Goal: Task Accomplishment & Management: Manage account settings

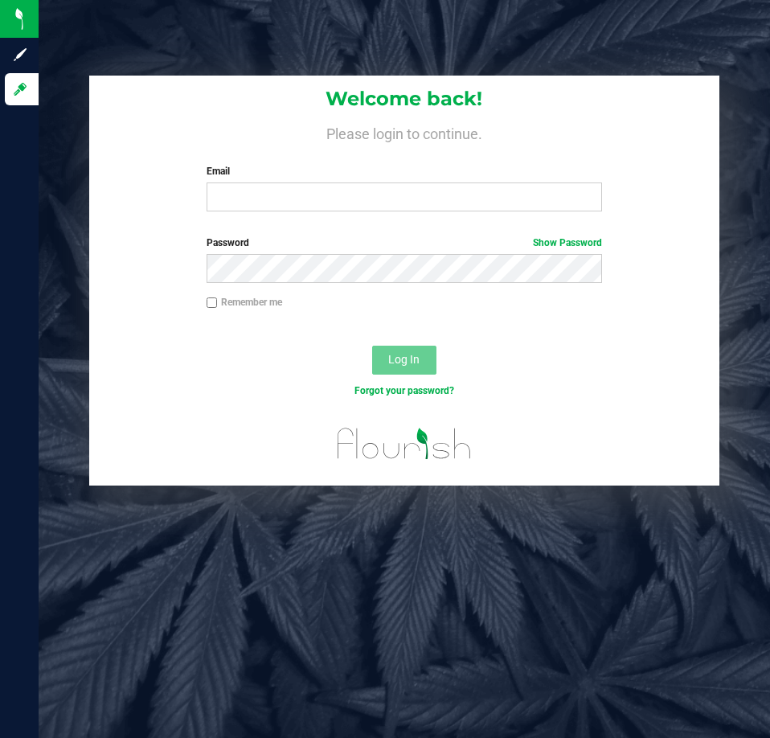
click at [453, 224] on form "Welcome back! Please login to continue. Email Required Please format your email…" at bounding box center [404, 281] width 606 height 410
click at [458, 202] on input "Email" at bounding box center [405, 197] width 396 height 29
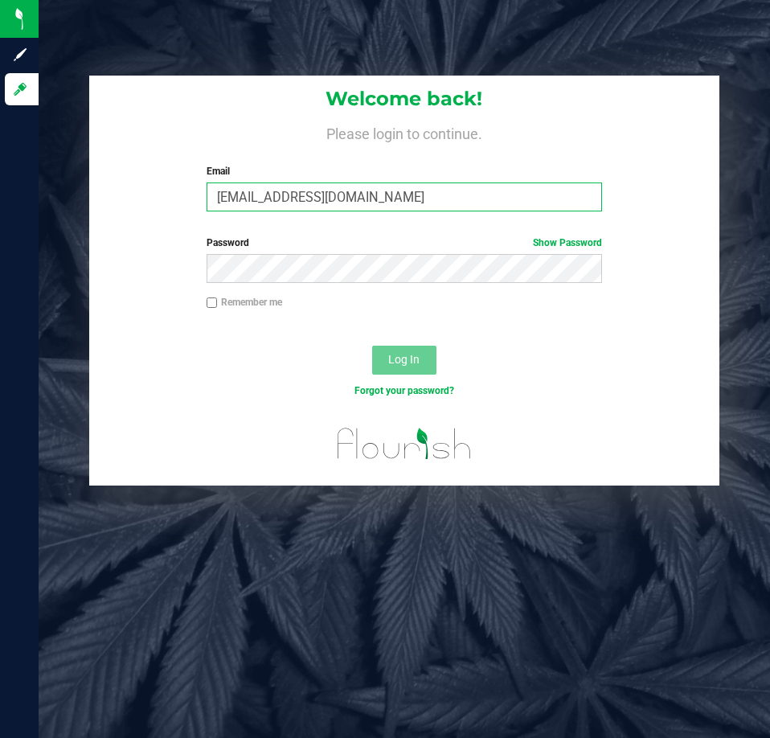
type input "[EMAIL_ADDRESS][DOMAIN_NAME]"
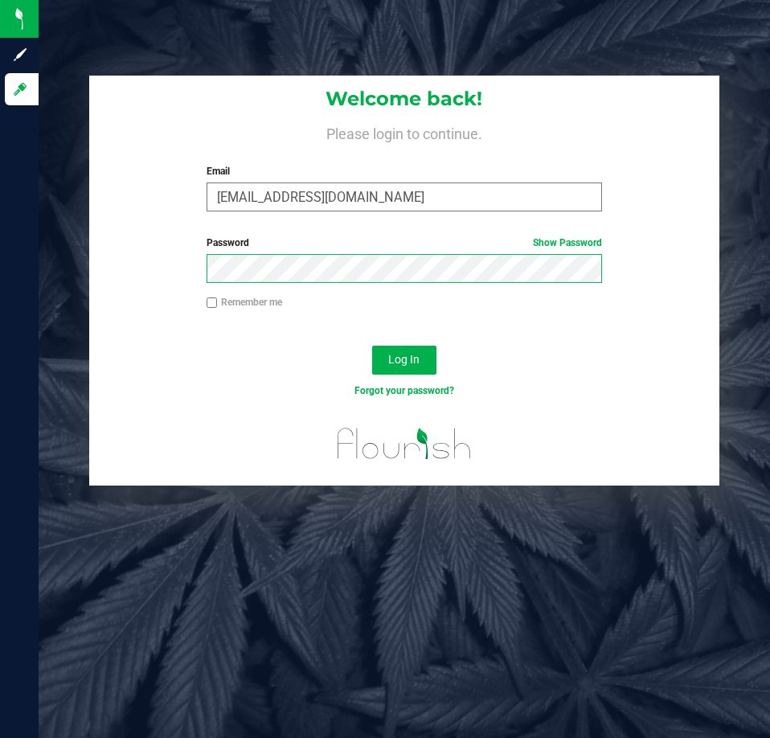
click at [372, 346] on button "Log In" at bounding box center [404, 360] width 64 height 29
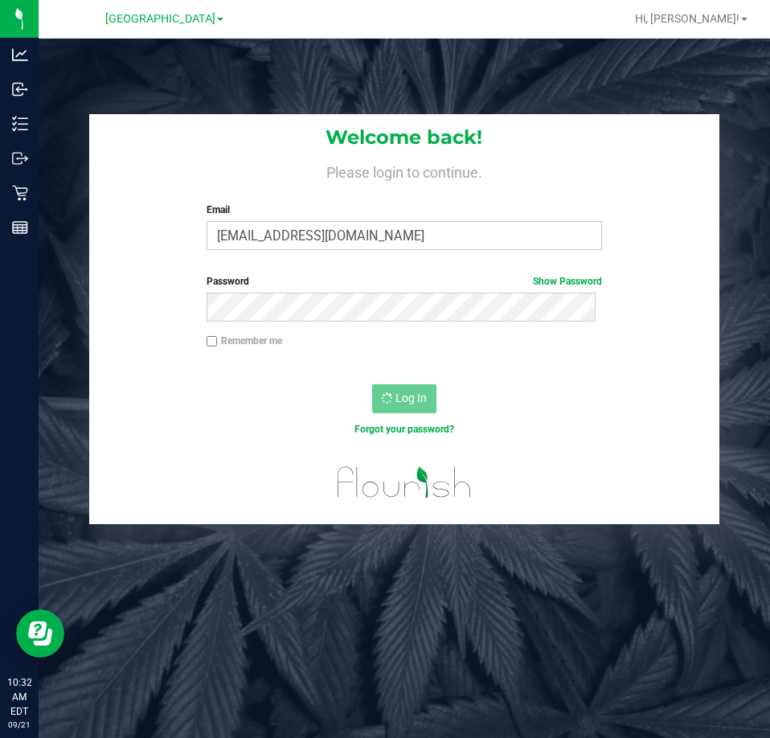
click at [639, 643] on div "Welcome back! Please login to continue. Email [EMAIL_ADDRESS][DOMAIN_NAME] Requ…" at bounding box center [405, 408] width 732 height 738
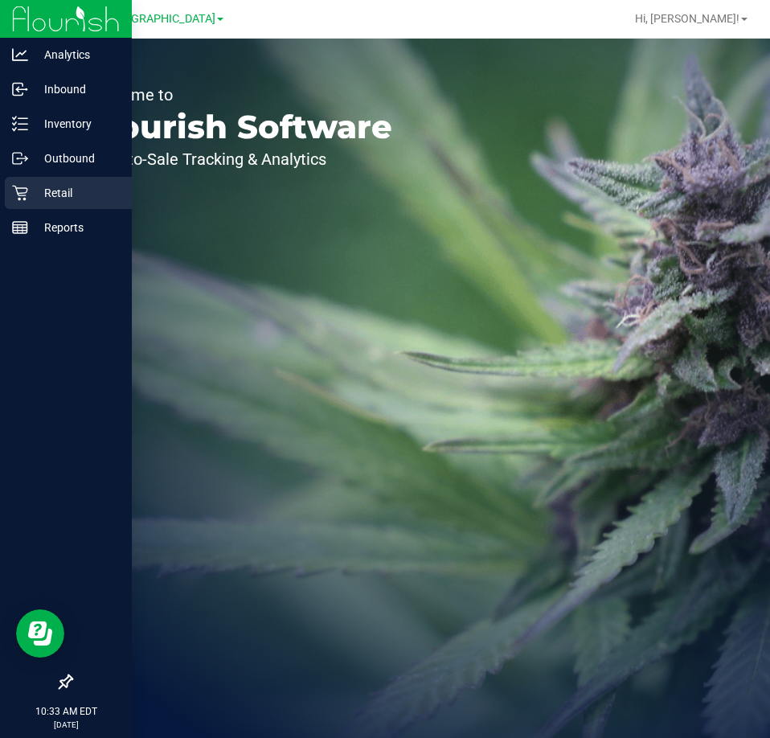
click at [42, 194] on p "Retail" at bounding box center [76, 192] width 97 height 19
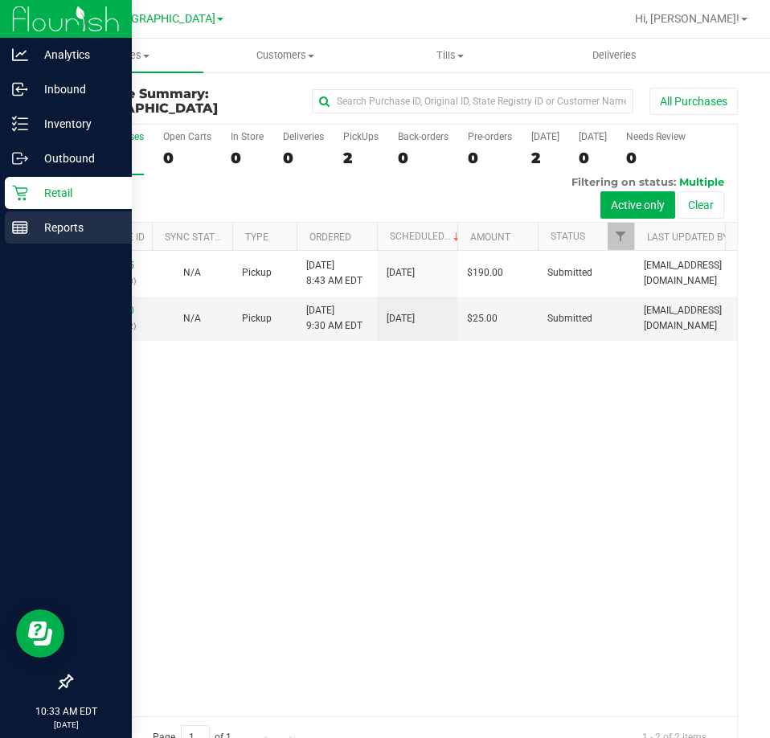
click at [2, 236] on link "Reports" at bounding box center [66, 228] width 132 height 35
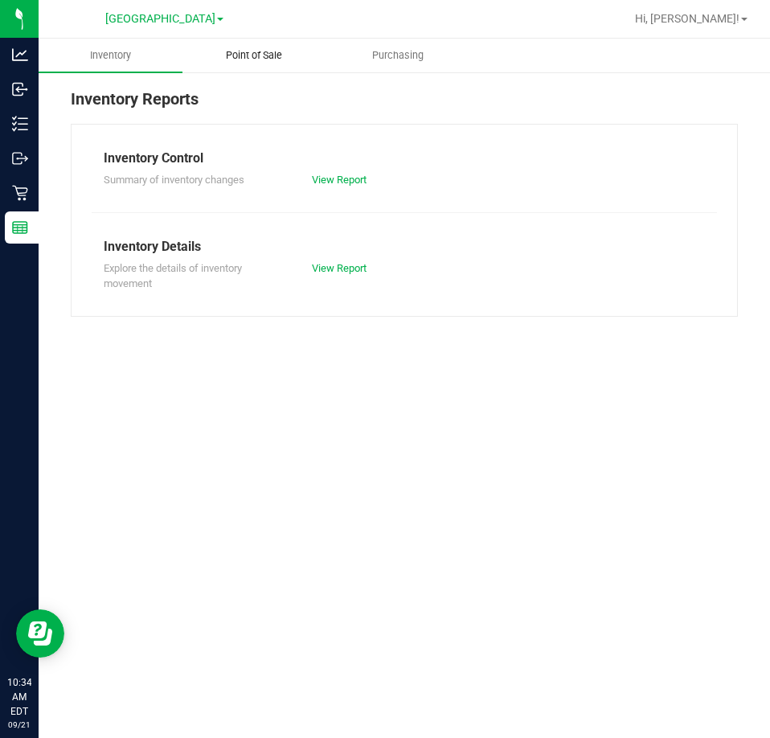
click at [261, 68] on uib-tab-heading "Point of Sale" at bounding box center [254, 55] width 142 height 32
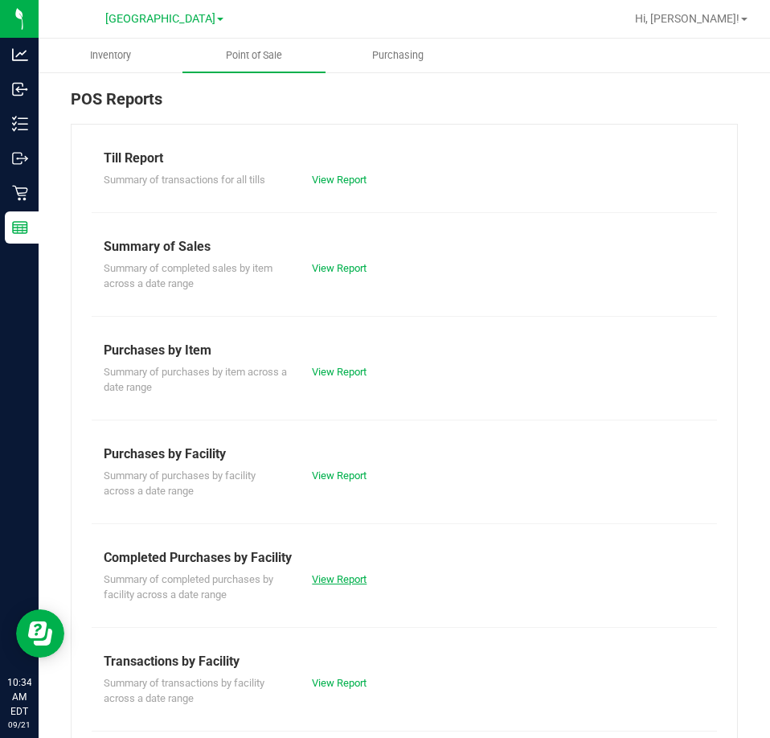
click at [329, 575] on link "View Report" at bounding box center [339, 579] width 55 height 12
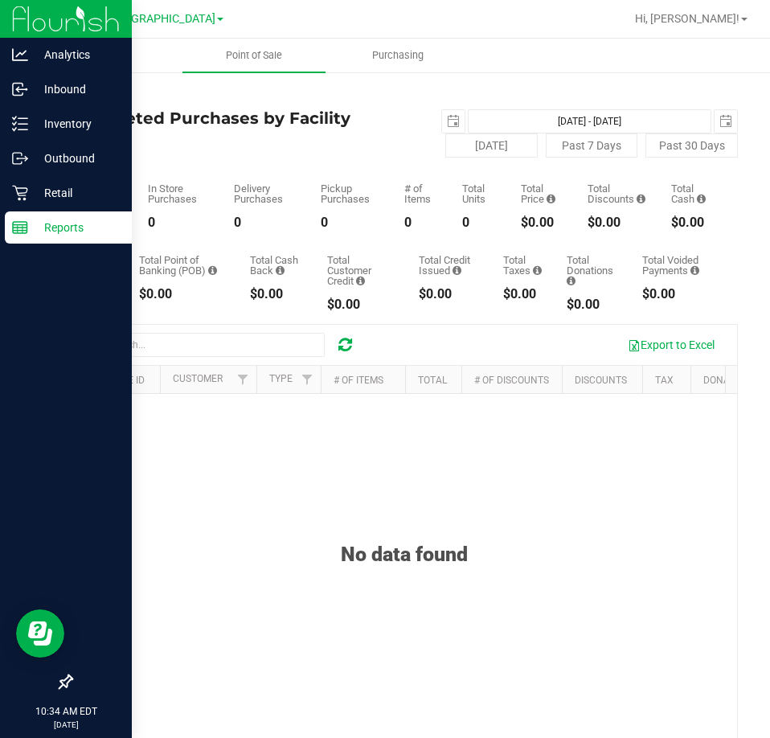
click at [29, 212] on div "Reports" at bounding box center [68, 227] width 127 height 32
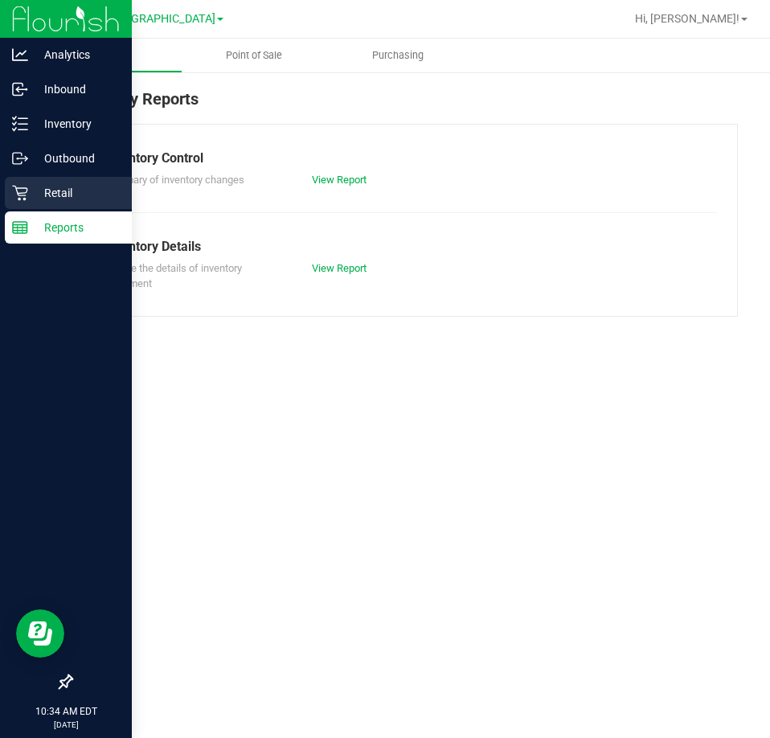
click at [40, 195] on p "Retail" at bounding box center [76, 192] width 97 height 19
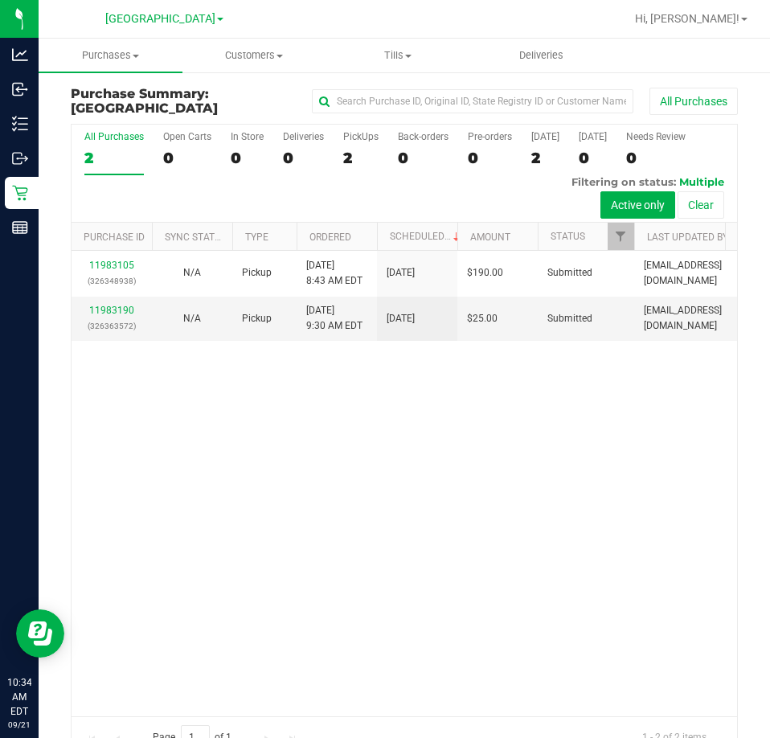
click at [666, 409] on div "11983105 (326348938) N/A Pickup 9/21/2025 8:43 AM EDT 9/21/2025 $190.00 Submitt…" at bounding box center [405, 483] width 666 height 465
click at [377, 61] on span "Tills" at bounding box center [397, 55] width 142 height 14
click at [365, 88] on li "Manage tills" at bounding box center [406, 97] width 160 height 19
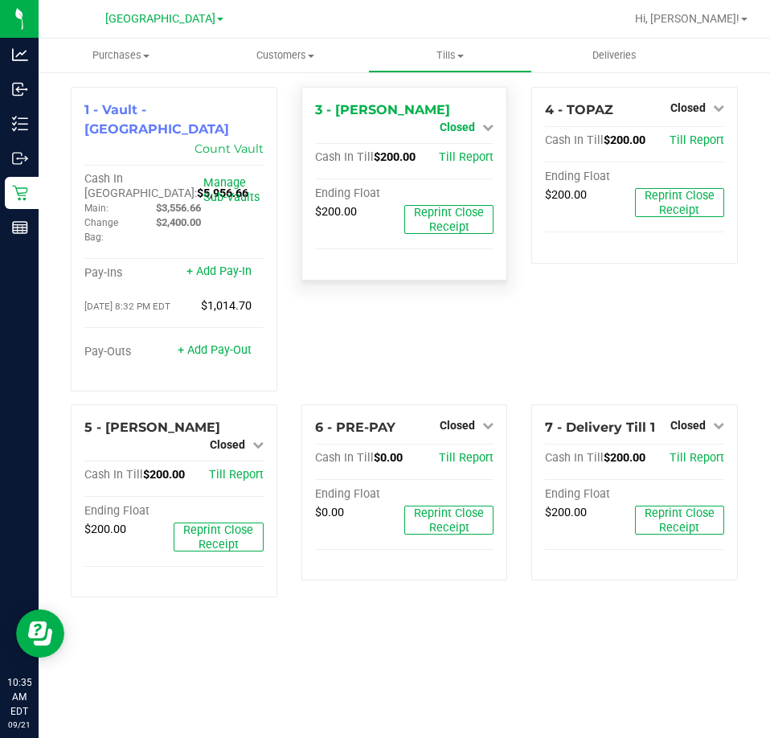
click at [461, 121] on span "Closed" at bounding box center [457, 127] width 35 height 13
click at [471, 153] on div at bounding box center [457, 154] width 119 height 4
click at [473, 149] on div "Open Till" at bounding box center [457, 142] width 119 height 20
click at [463, 144] on link "Open Till" at bounding box center [457, 141] width 43 height 13
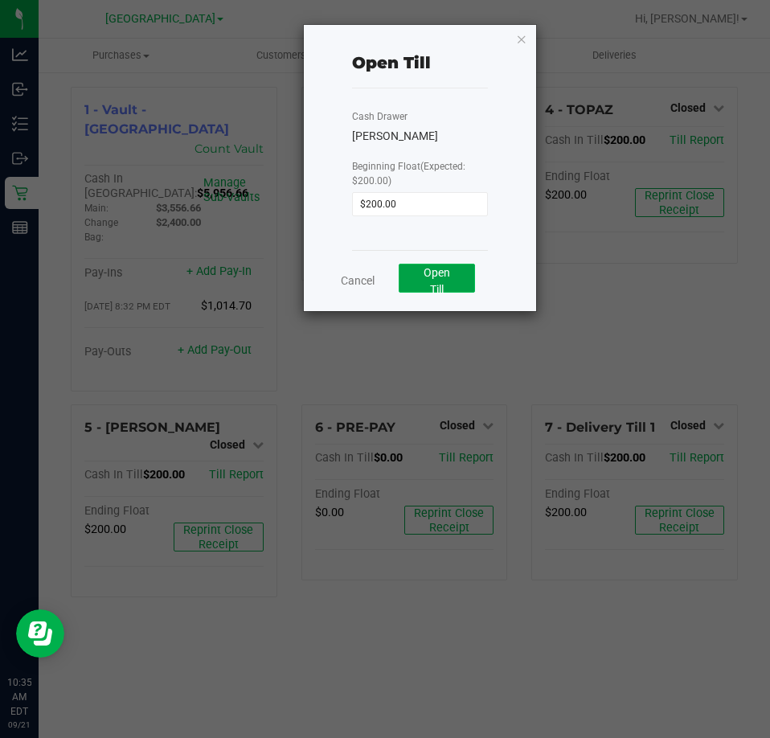
click at [442, 274] on span "Open Till" at bounding box center [437, 281] width 27 height 30
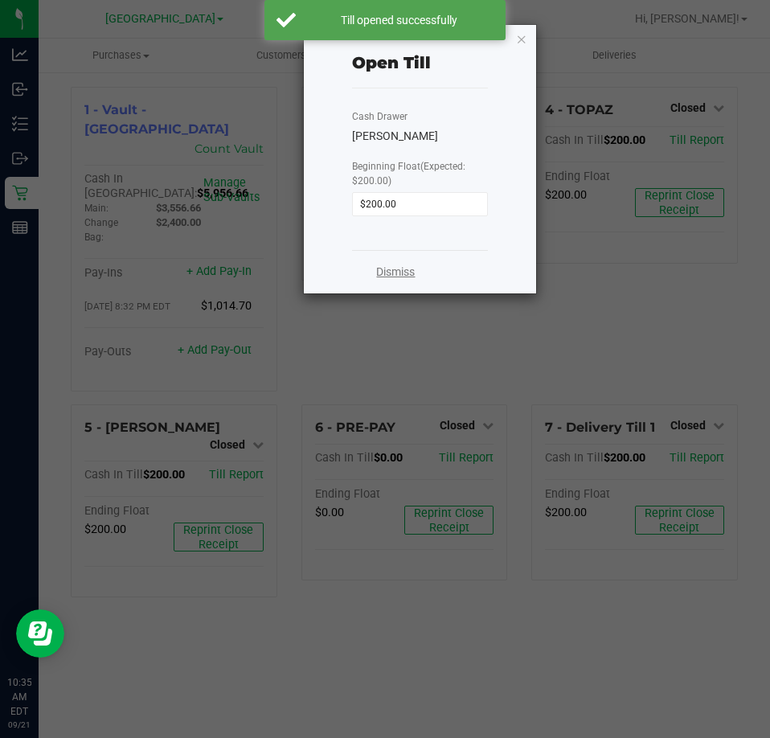
click at [393, 273] on link "Dismiss" at bounding box center [395, 272] width 39 height 17
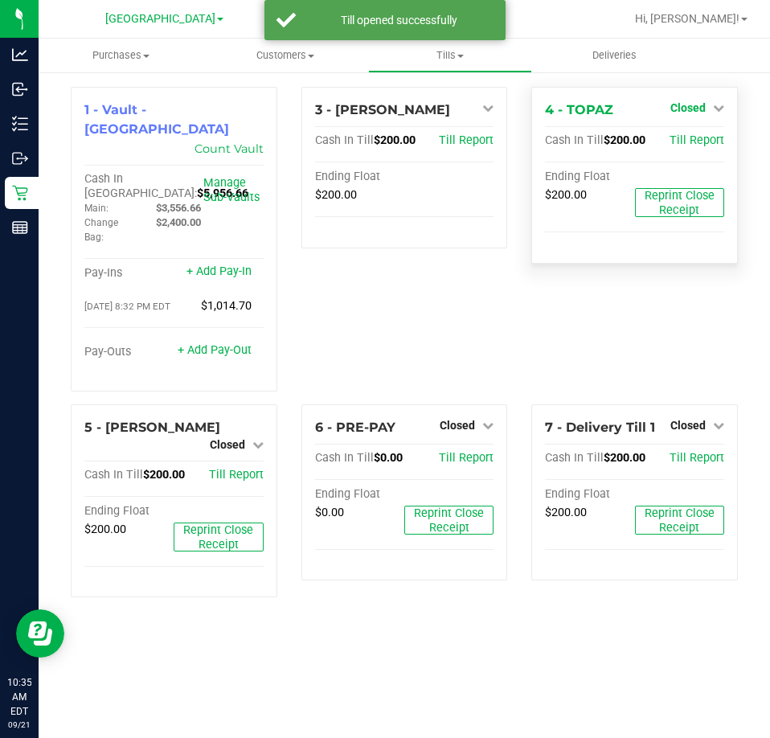
click at [698, 113] on span "Closed" at bounding box center [688, 107] width 35 height 13
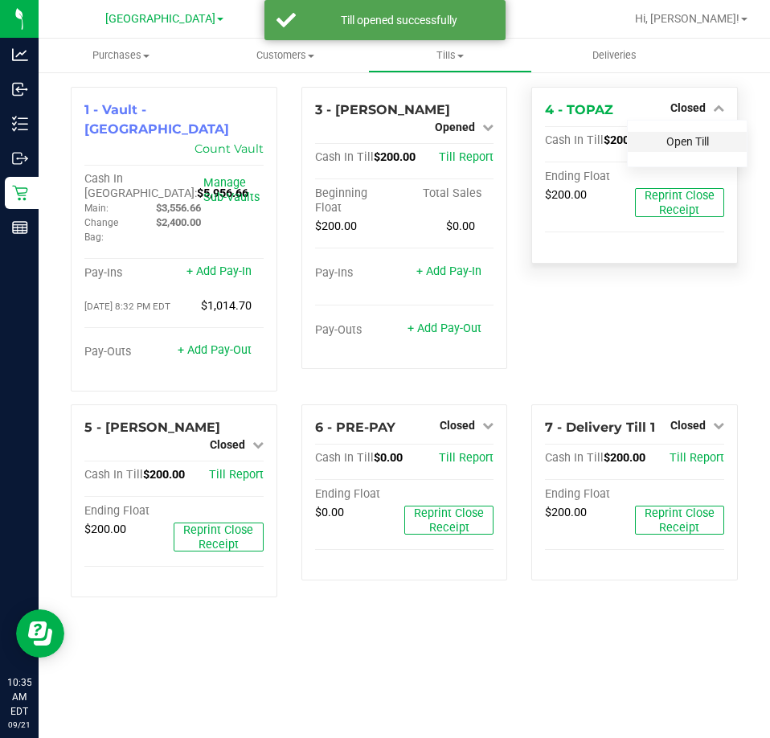
click at [707, 145] on link "Open Till" at bounding box center [688, 141] width 43 height 13
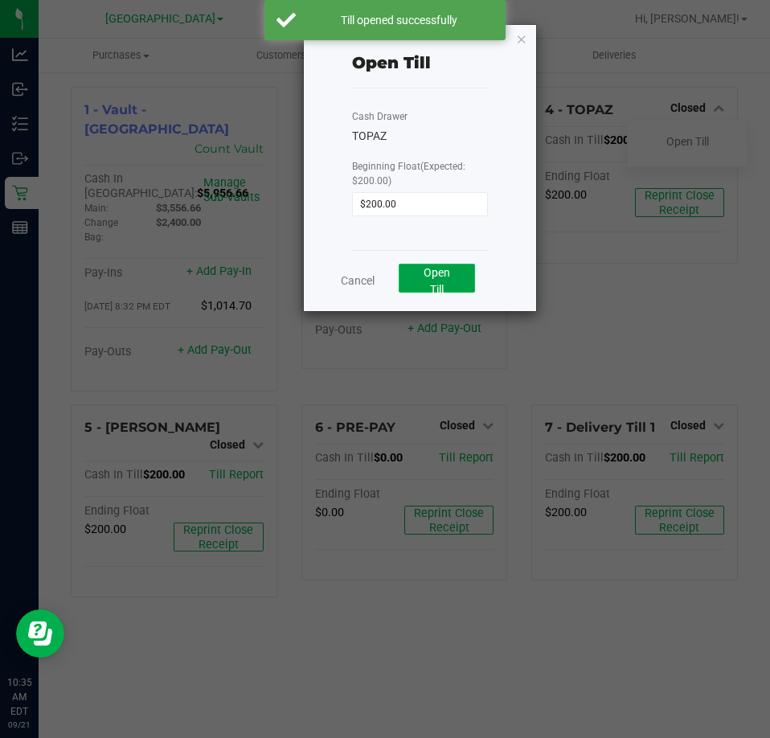
click at [414, 287] on button "Open Till" at bounding box center [437, 278] width 76 height 29
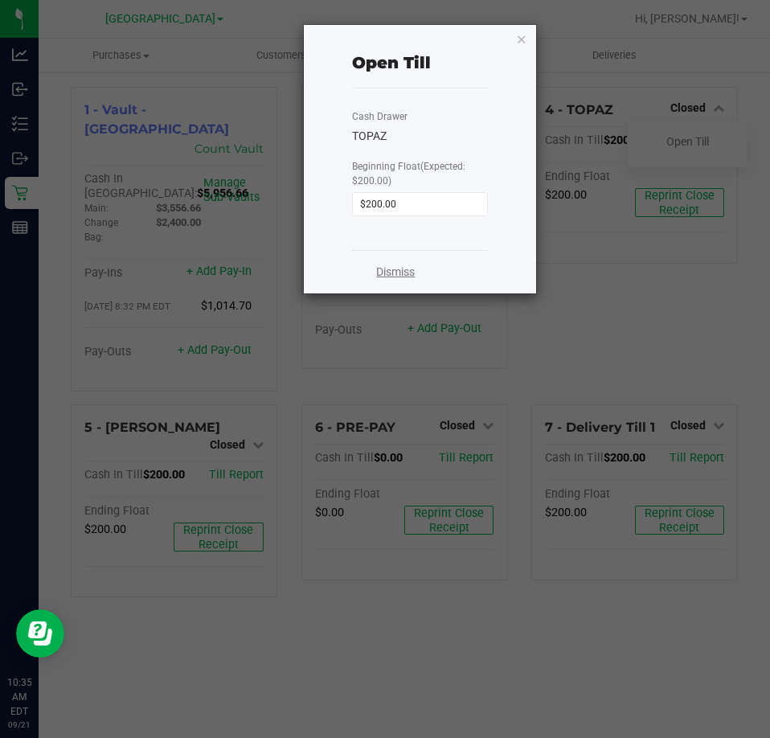
click at [411, 279] on link "Dismiss" at bounding box center [395, 272] width 39 height 17
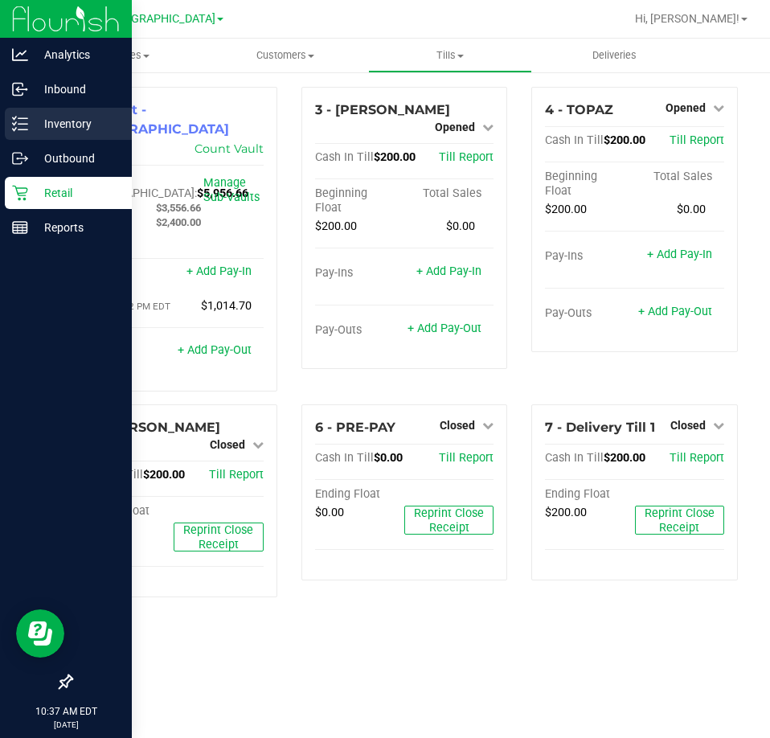
click at [8, 136] on div "Inventory" at bounding box center [68, 124] width 127 height 32
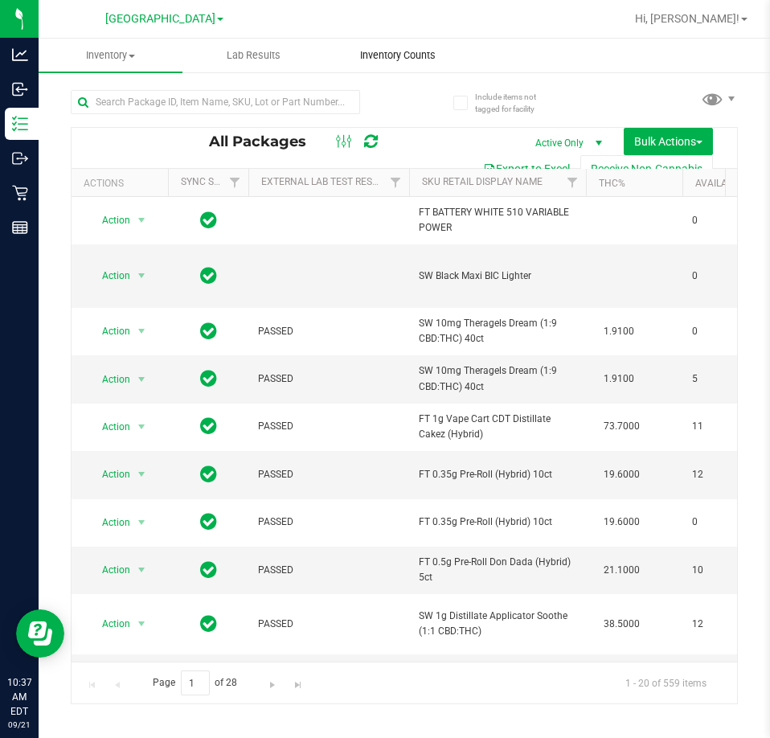
click at [384, 62] on span "Inventory Counts" at bounding box center [398, 55] width 119 height 14
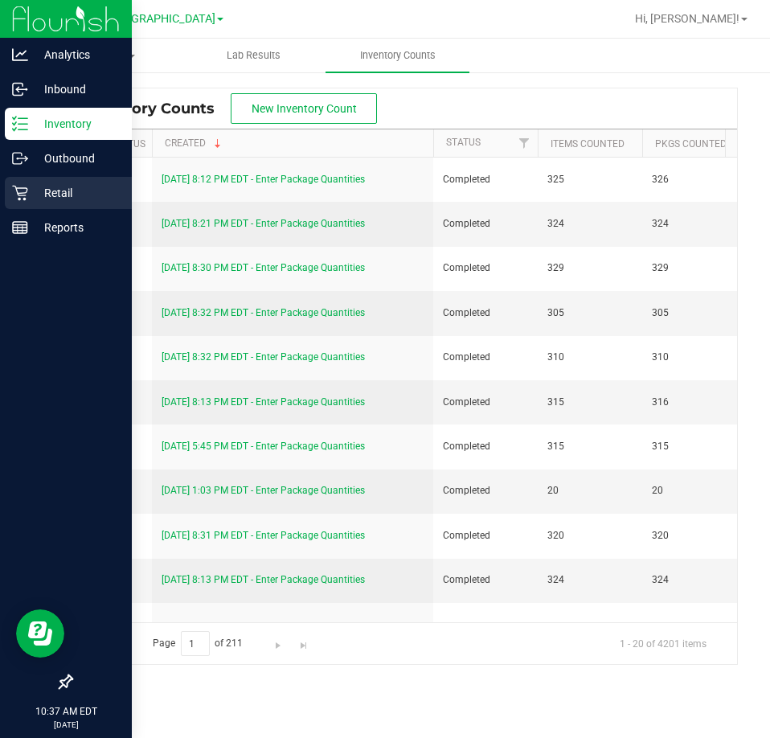
click at [2, 190] on link "Retail" at bounding box center [66, 194] width 132 height 35
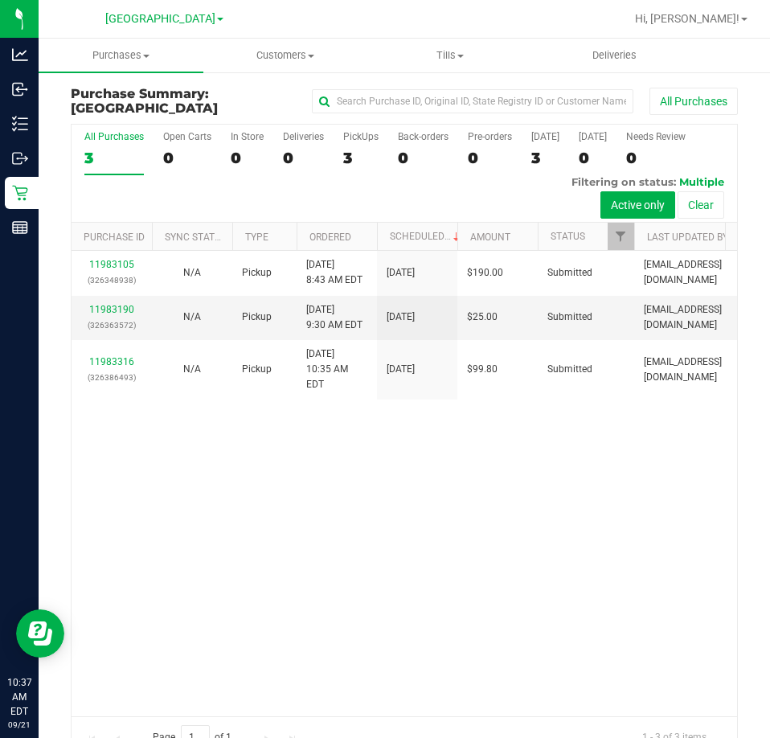
click at [443, 72] on link "Tills Manage tills Reconcile e-payments" at bounding box center [450, 56] width 165 height 34
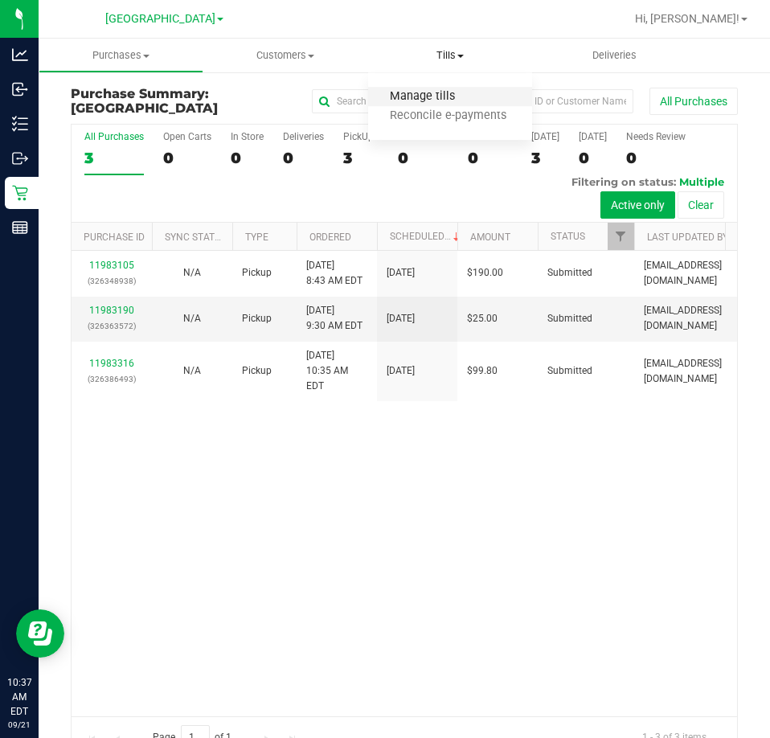
click at [432, 94] on span "Manage tills" at bounding box center [422, 97] width 109 height 14
